Goal: Book appointment/travel/reservation

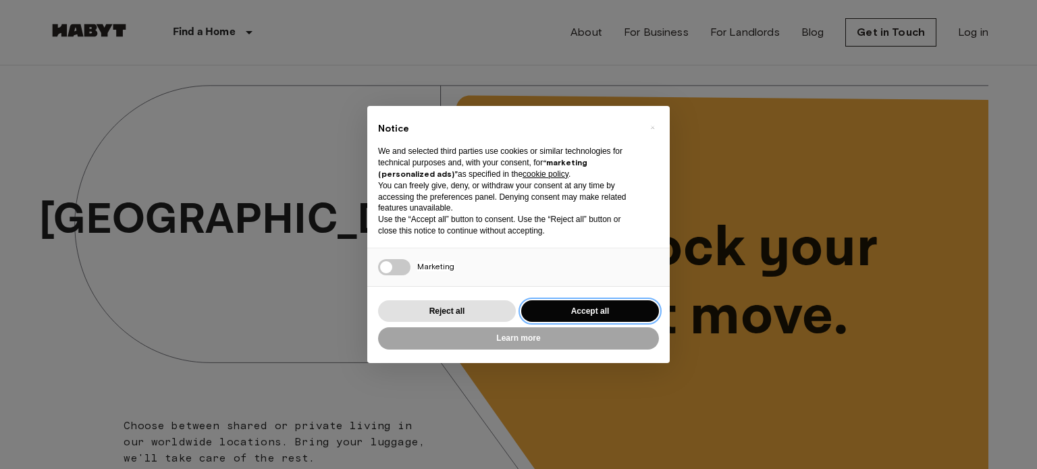
click at [549, 313] on button "Accept all" at bounding box center [590, 312] width 138 height 22
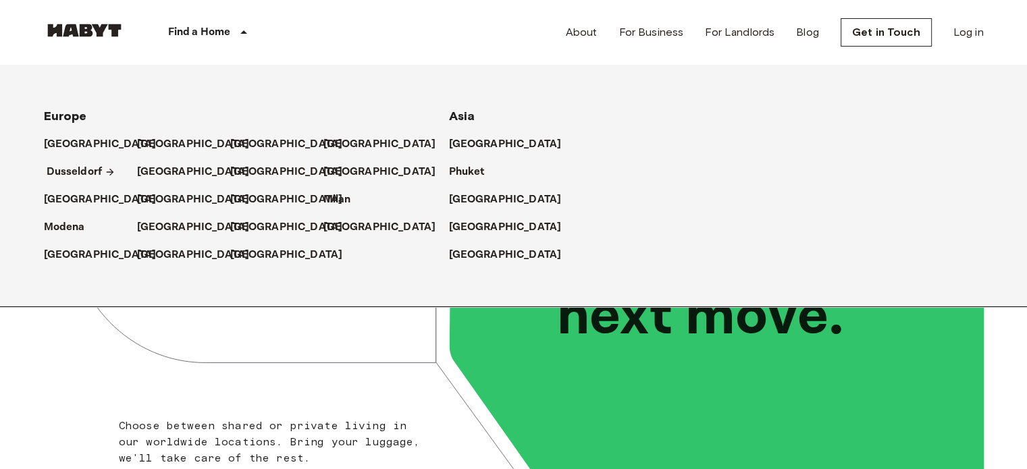
click at [78, 175] on p "Dusseldorf" at bounding box center [75, 172] width 56 height 16
